Goal: Use online tool/utility: Use online tool/utility

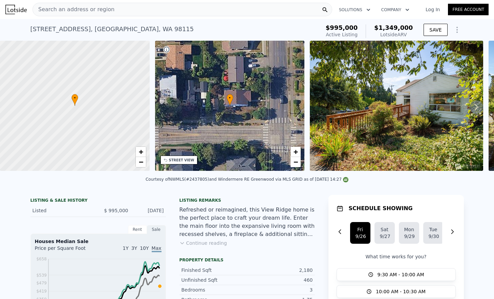
scroll to position [124, 0]
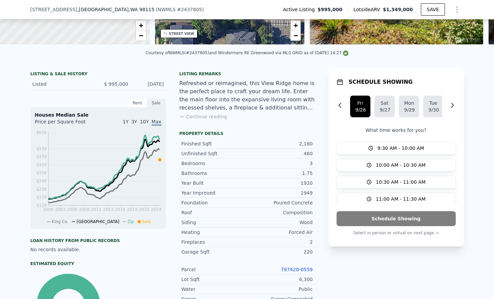
click at [293, 267] on link "797420-0559" at bounding box center [297, 268] width 32 height 5
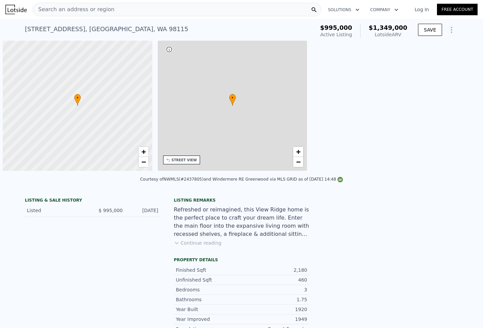
scroll to position [0, 3]
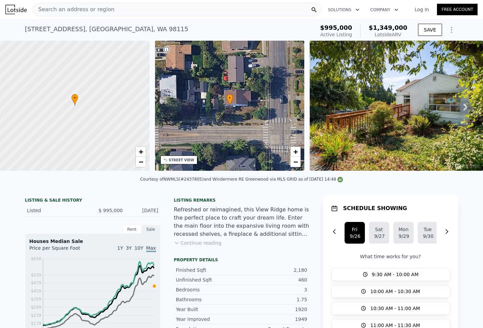
click at [453, 29] on icon "Show Options" at bounding box center [451, 30] width 8 height 8
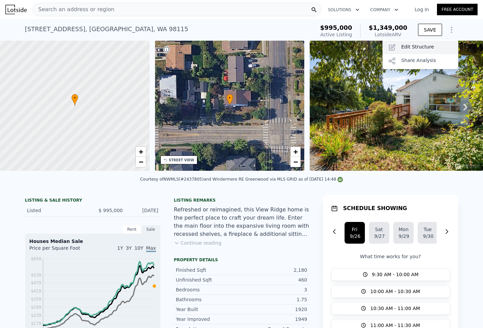
click at [443, 51] on div "Edit Structure" at bounding box center [421, 48] width 76 height 14
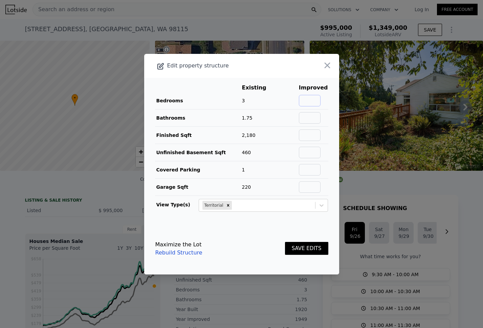
click at [311, 99] on input "text" at bounding box center [310, 101] width 22 height 12
type input "5"
type input "4"
type input "3"
type input "2600"
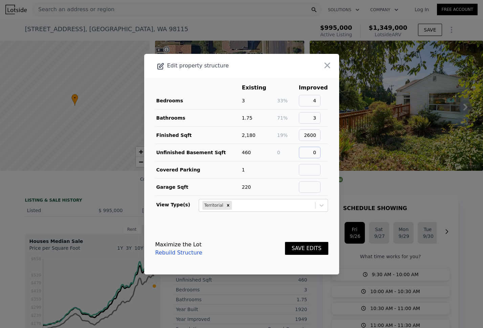
type input "0"
type input "1"
type input "220"
click at [285, 242] on button "SAVE EDITS" at bounding box center [306, 248] width 43 height 13
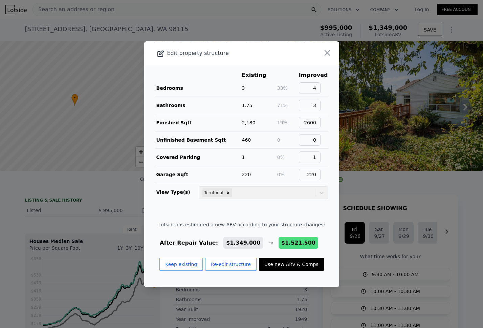
click at [291, 259] on button "Use new ARV & Comps" at bounding box center [291, 264] width 65 height 13
type input "3"
type input "1880"
type input "4320"
type input "7020"
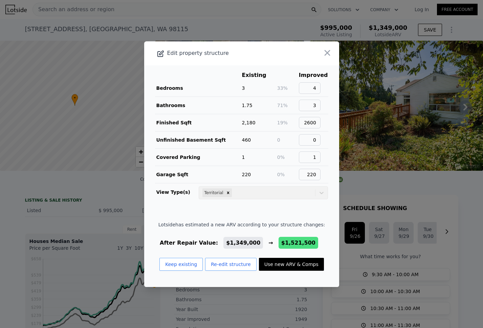
checkbox input "true"
type input "$ 1,521,500"
type input "$ 327,944"
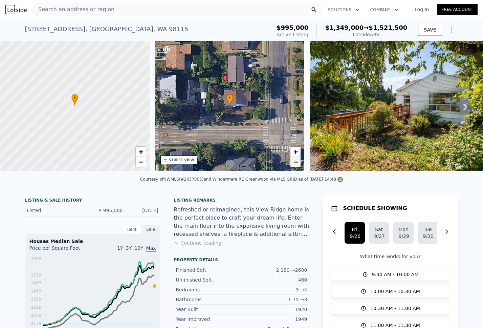
click at [297, 166] on span "−" at bounding box center [295, 161] width 4 height 8
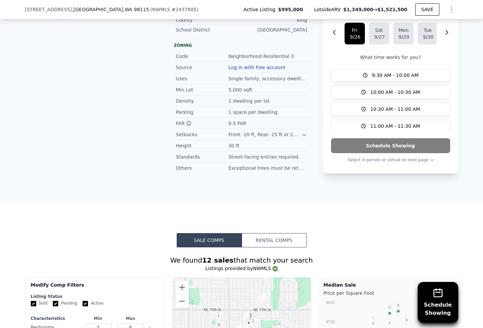
scroll to position [496, 0]
